Goal: Task Accomplishment & Management: Manage account settings

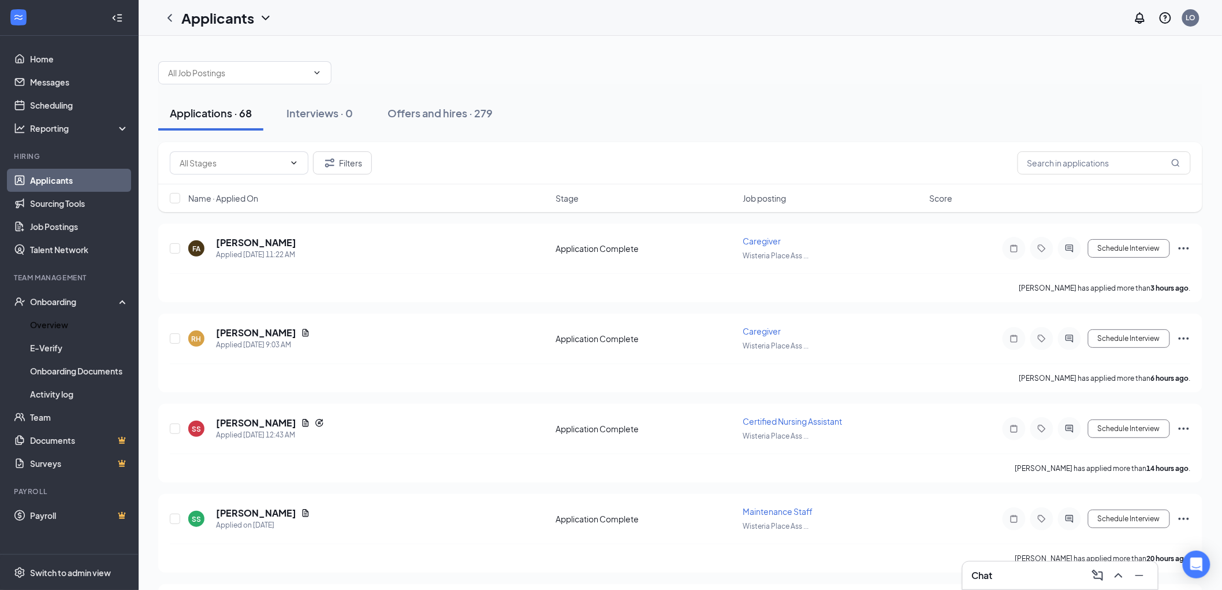
click at [61, 321] on link "Overview" at bounding box center [79, 324] width 99 height 23
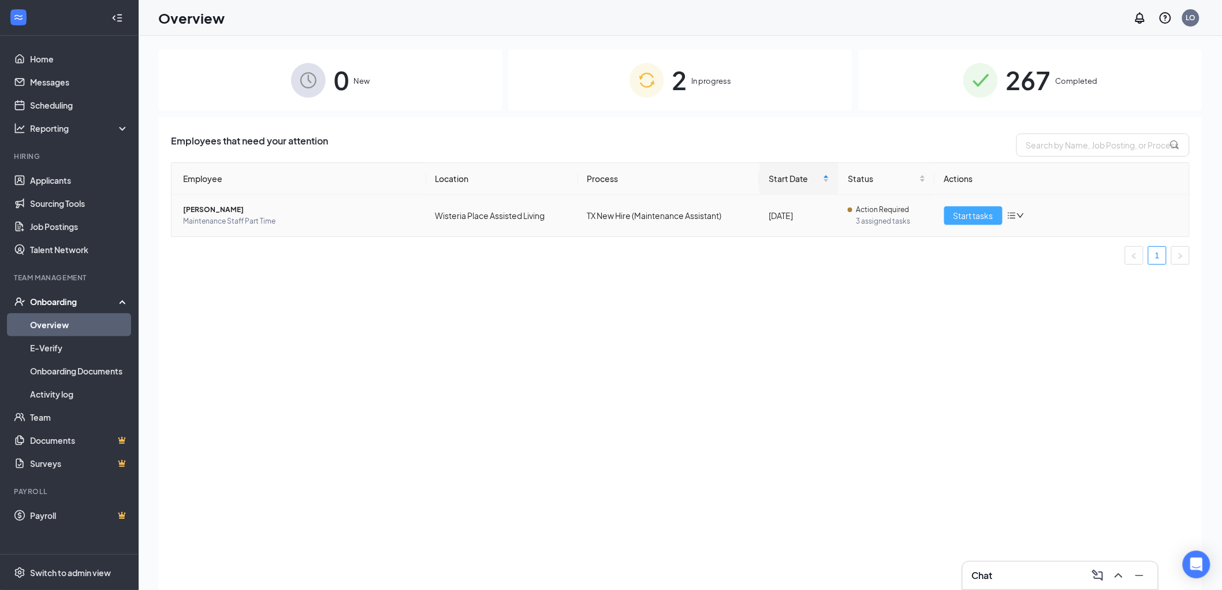
click at [982, 221] on span "Start tasks" at bounding box center [973, 215] width 40 height 13
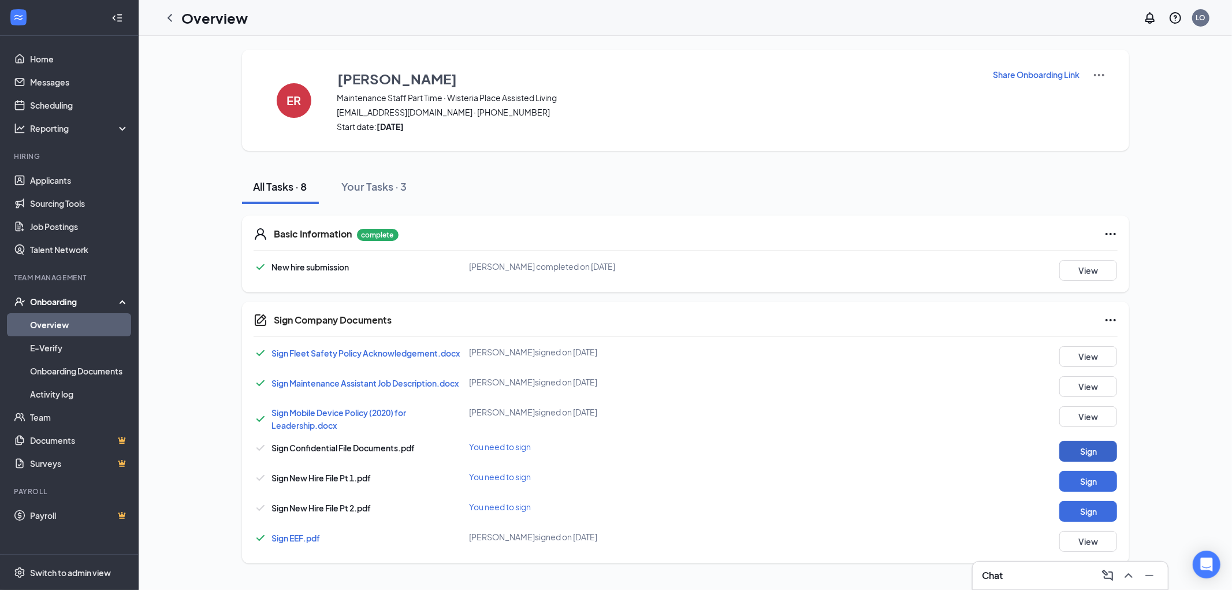
click at [1070, 453] on button "Sign" at bounding box center [1088, 451] width 58 height 21
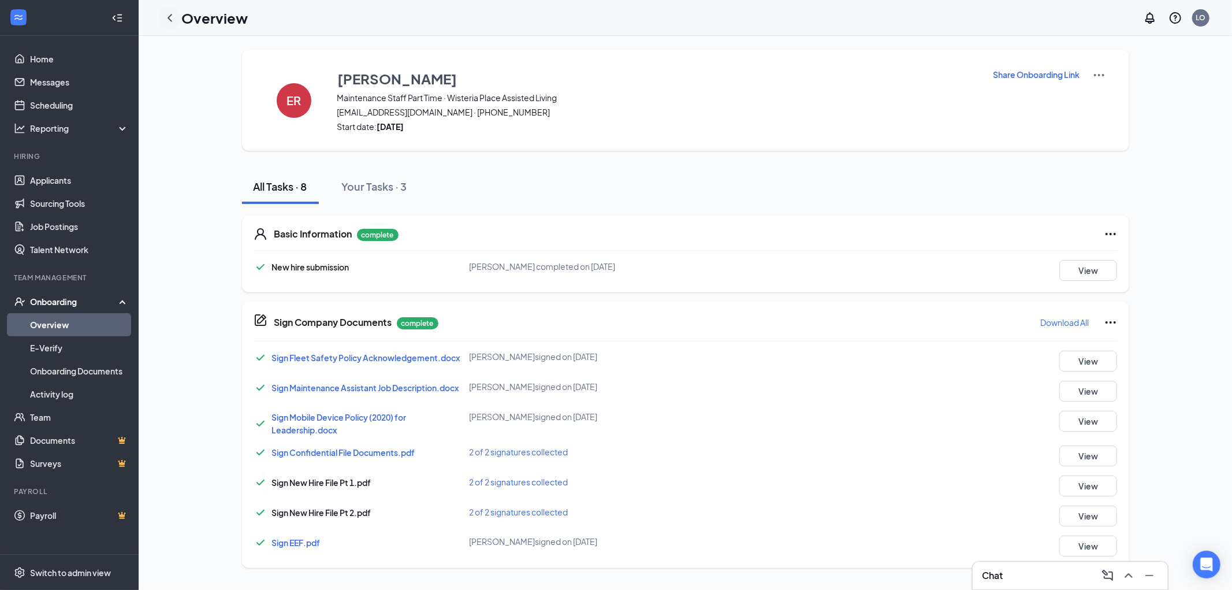
click at [175, 13] on icon "ChevronLeft" at bounding box center [170, 18] width 14 height 14
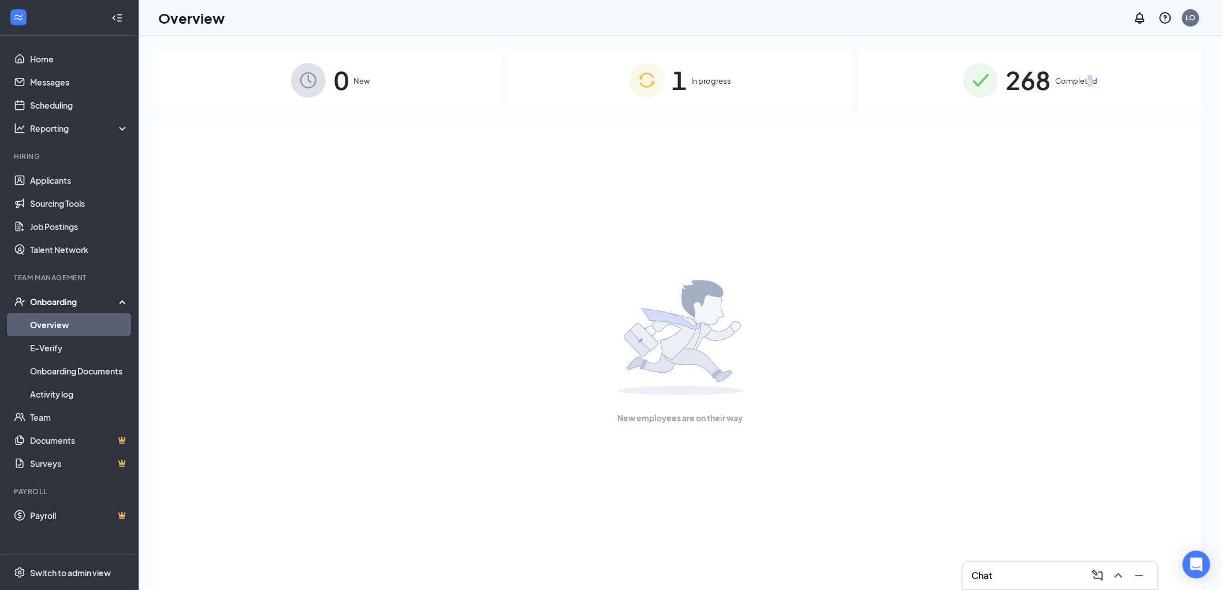
click at [1094, 79] on span "Completed" at bounding box center [1077, 81] width 42 height 12
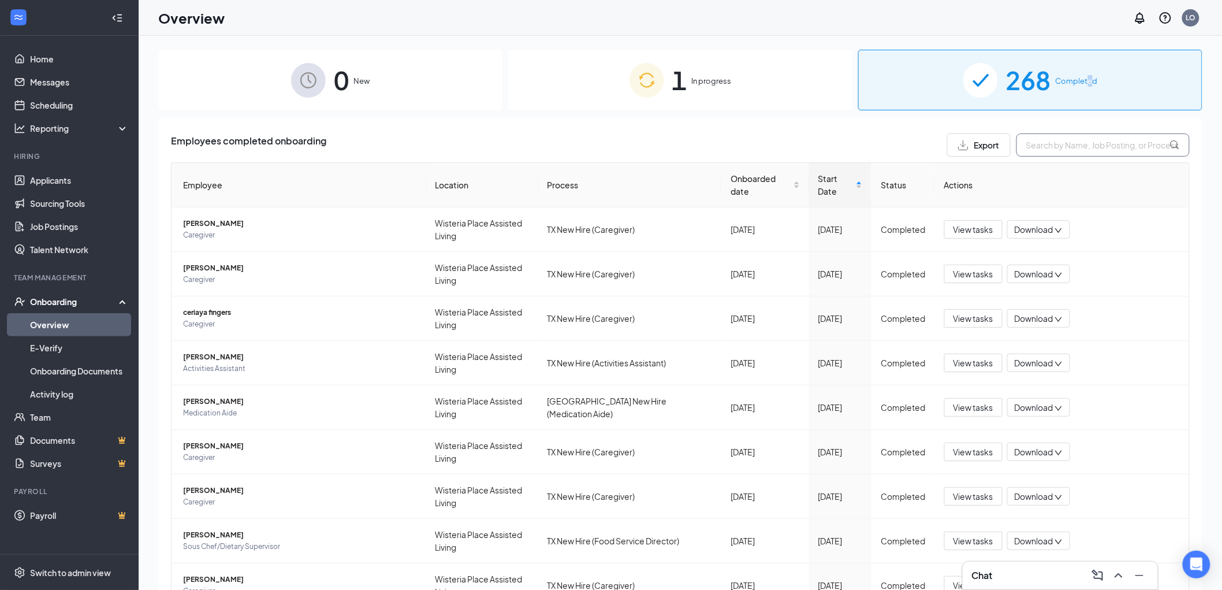
click at [1061, 143] on input "text" at bounding box center [1102, 144] width 173 height 23
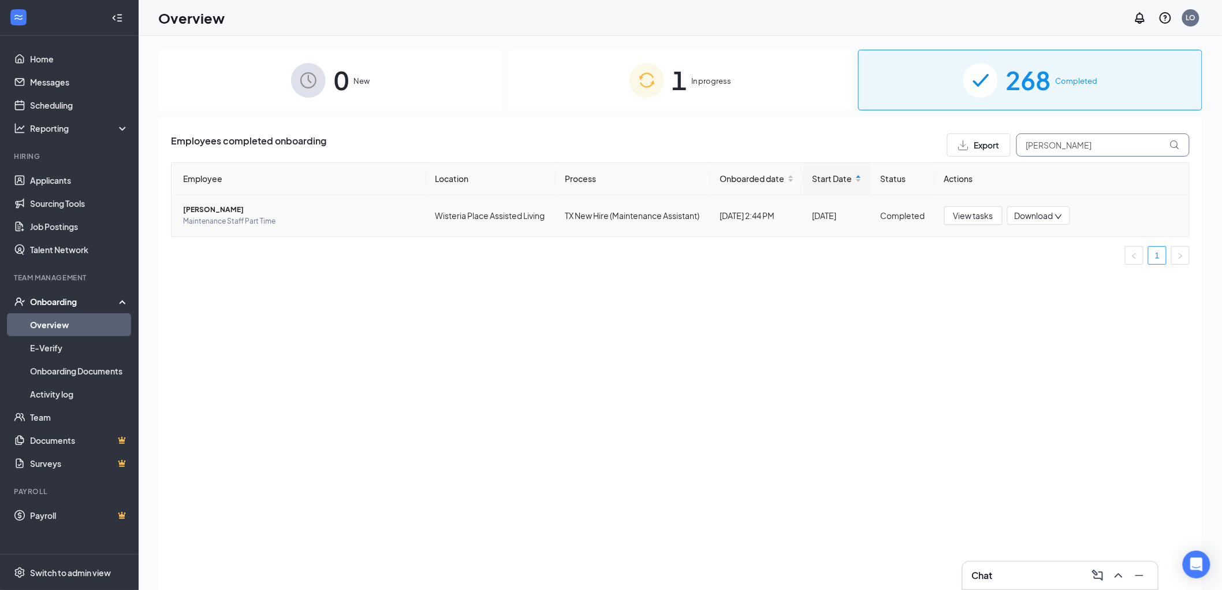
type input "[PERSON_NAME]"
click at [1057, 214] on icon "down" at bounding box center [1058, 217] width 8 height 8
click at [1052, 270] on div "Download files" at bounding box center [1076, 269] width 125 height 14
click at [1058, 216] on icon "down" at bounding box center [1058, 217] width 8 height 8
click at [1072, 266] on div "Download files" at bounding box center [1076, 269] width 125 height 14
